Goal: Transaction & Acquisition: Book appointment/travel/reservation

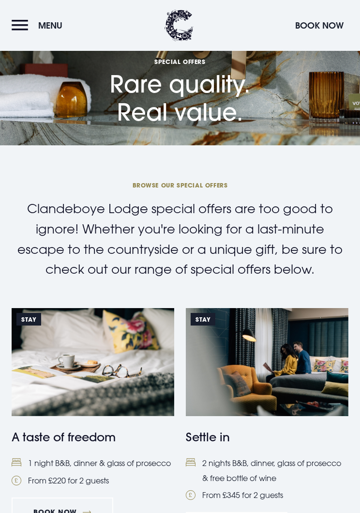
scroll to position [2, 0]
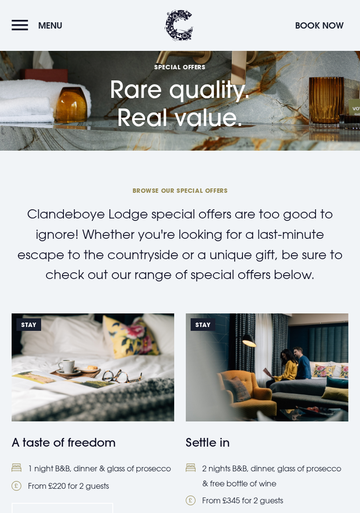
click at [19, 19] on button "Menu" at bounding box center [40, 25] width 56 height 21
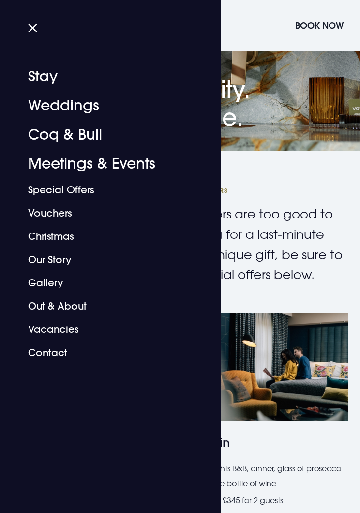
scroll to position [0, 0]
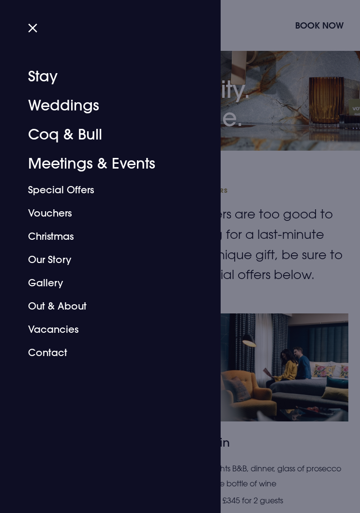
click at [52, 139] on link "Coq & Bull" at bounding box center [104, 134] width 153 height 29
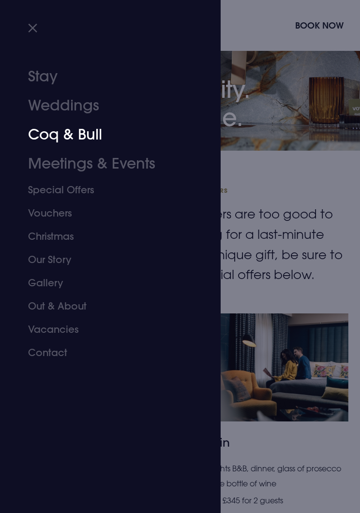
scroll to position [1090, 0]
click at [44, 246] on link "Christmas" at bounding box center [104, 236] width 153 height 23
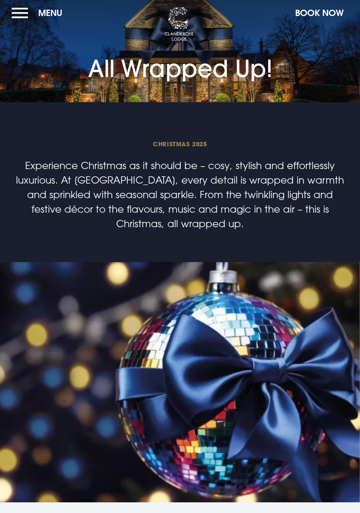
scroll to position [2, 0]
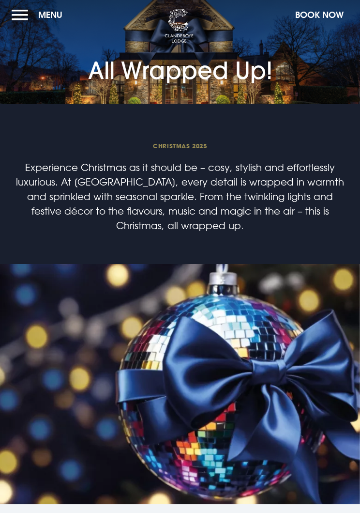
click at [28, 19] on button "Menu" at bounding box center [40, 14] width 56 height 21
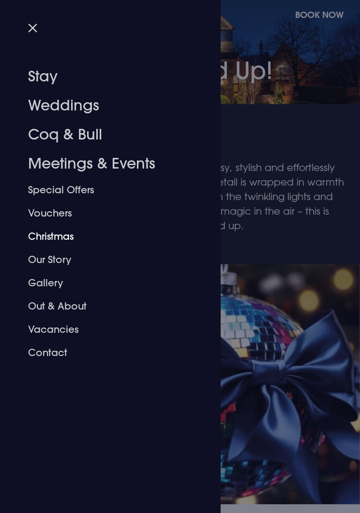
click at [47, 236] on link "Christmas" at bounding box center [104, 236] width 153 height 23
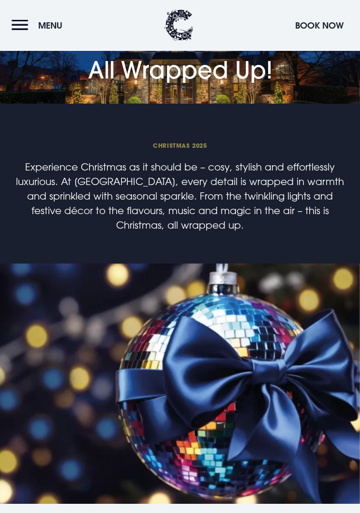
scroll to position [2035, 0]
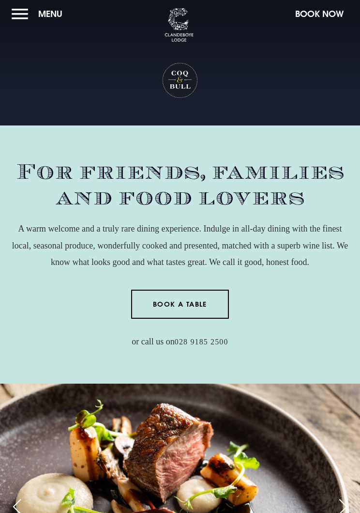
scroll to position [2, 0]
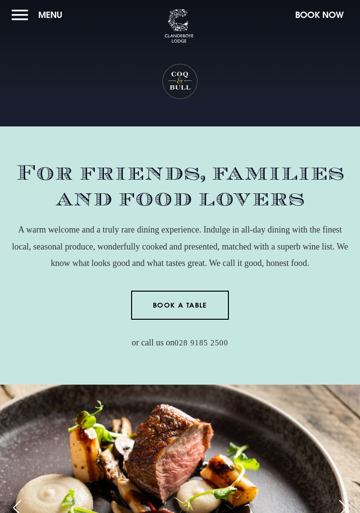
click at [17, 16] on button "Menu" at bounding box center [40, 14] width 56 height 21
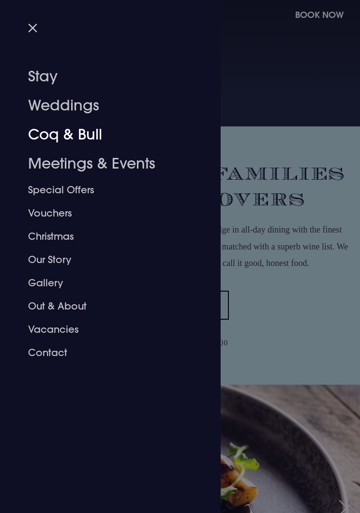
click at [54, 129] on link "Coq & Bull" at bounding box center [104, 134] width 153 height 29
